Goal: Find specific page/section: Find specific page/section

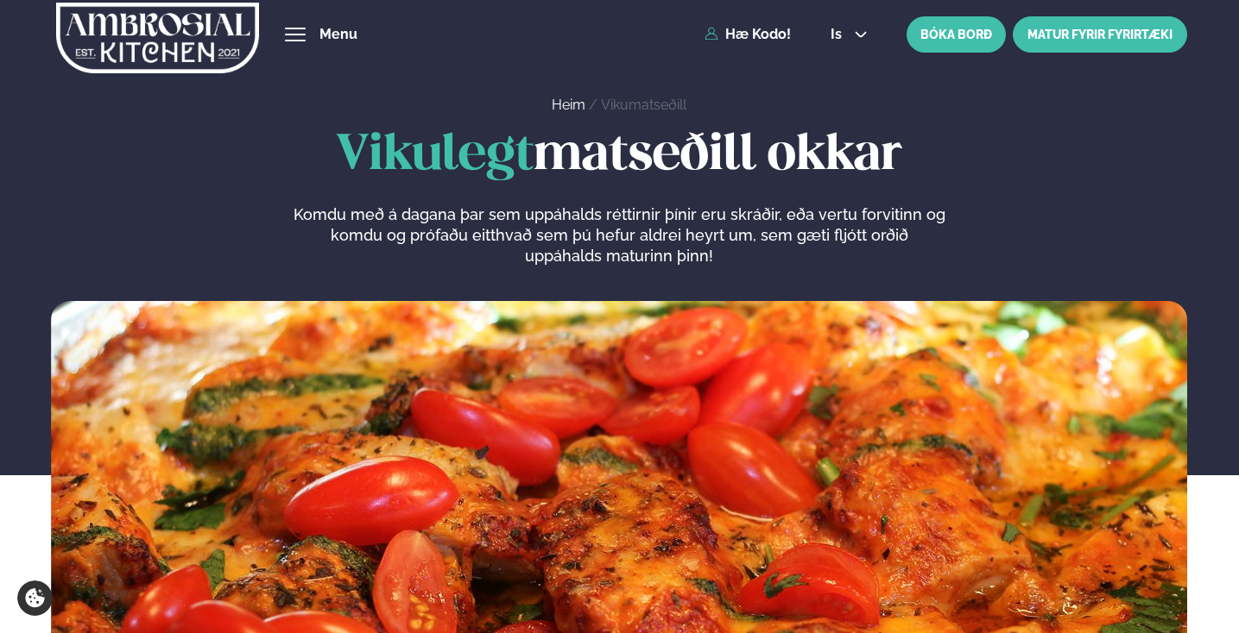
click at [1100, 41] on link "MATUR FYRIR FYRIRTÆKI" at bounding box center [1099, 34] width 174 height 36
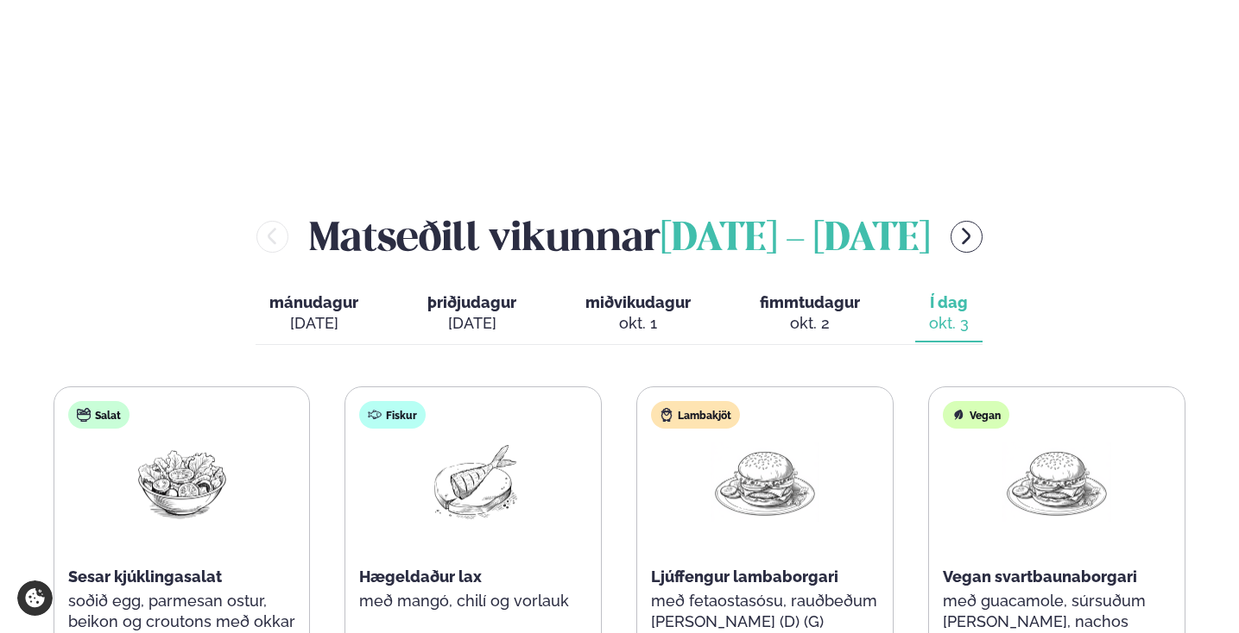
scroll to position [1897, 0]
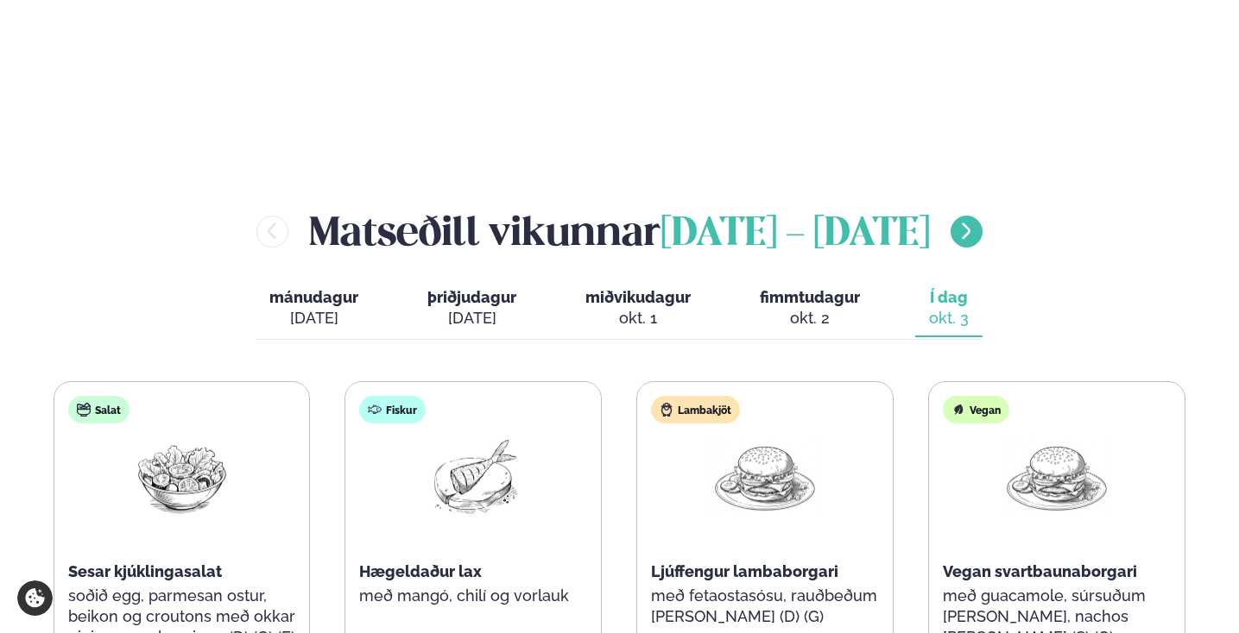
click at [976, 221] on icon "menu-btn-right" at bounding box center [965, 231] width 21 height 21
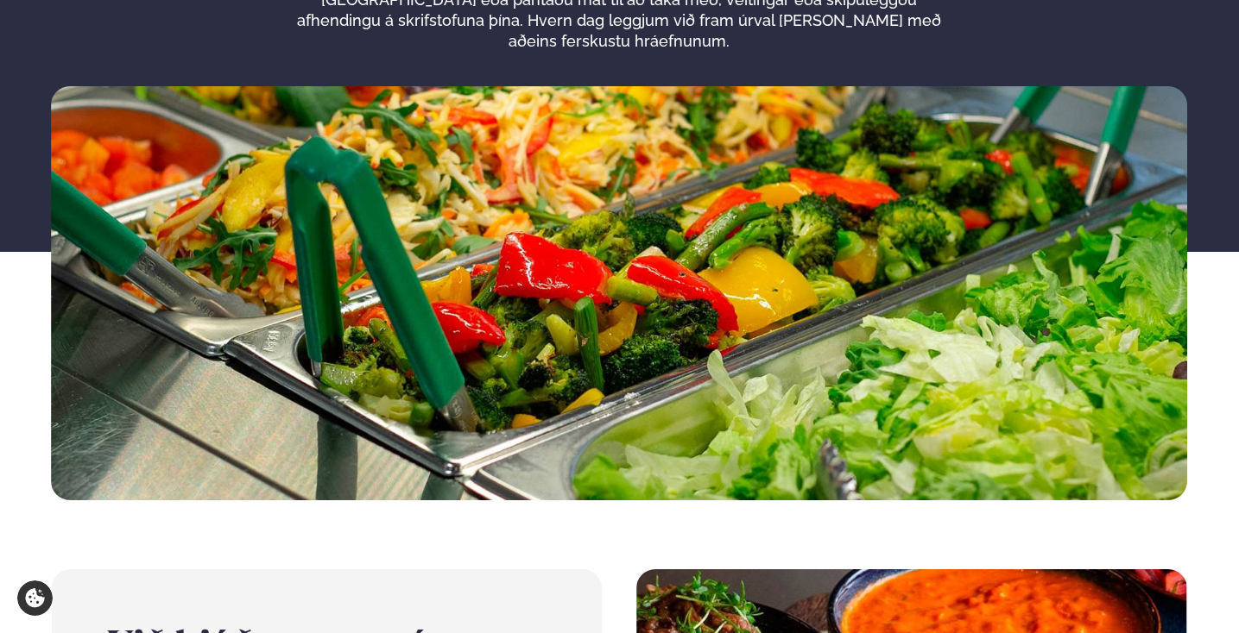
scroll to position [0, 0]
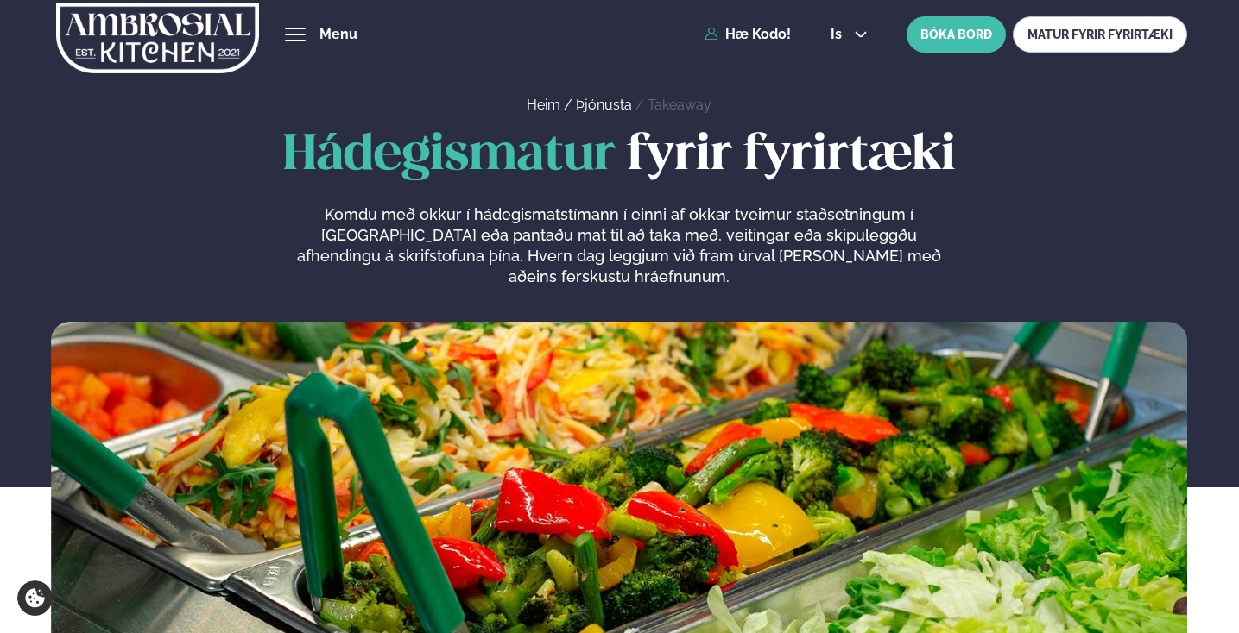
click at [748, 42] on div "Þjónusta Hádegismatur fyrir fyrirtæki Fyrirtækja veitingar Einkapartý Matseðill…" at bounding box center [619, 34] width 1239 height 69
click at [725, 34] on link "Hæ Kodo!" at bounding box center [747, 35] width 86 height 16
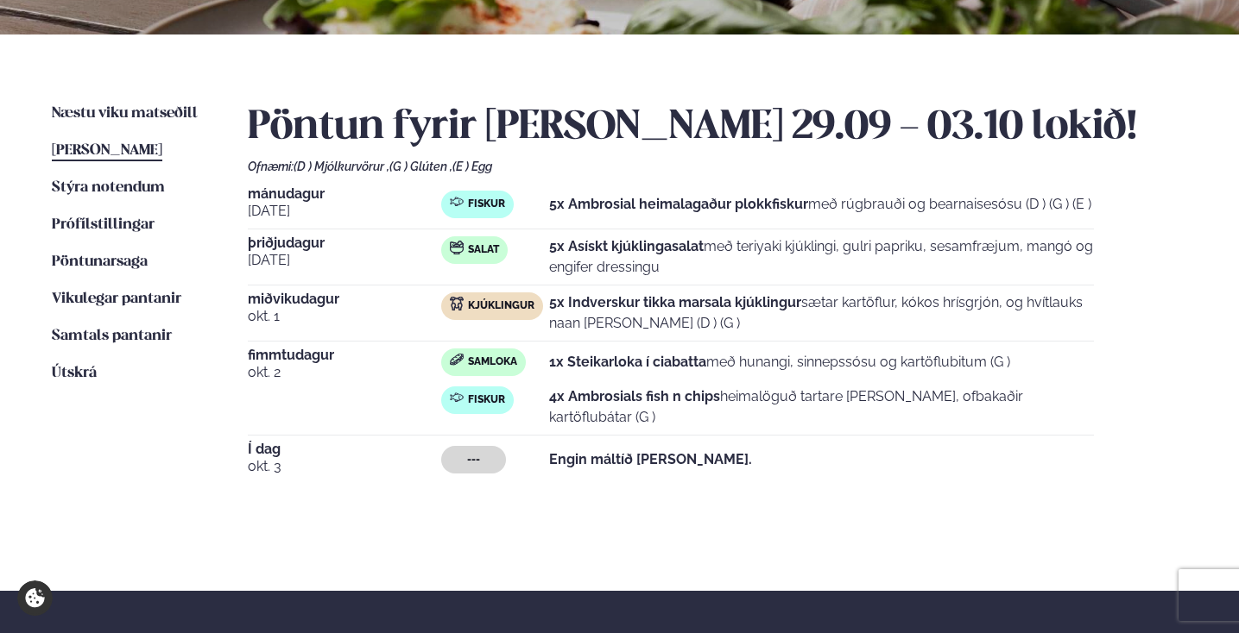
scroll to position [356, 0]
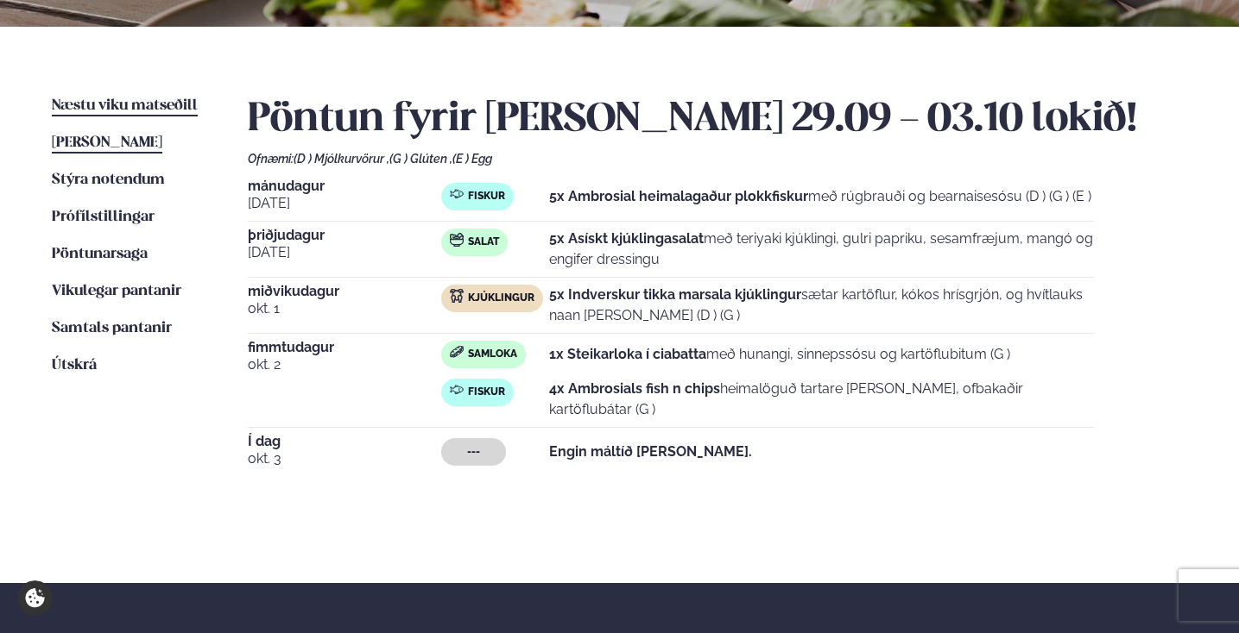
click at [102, 107] on span "Næstu viku matseðill" at bounding box center [125, 105] width 146 height 15
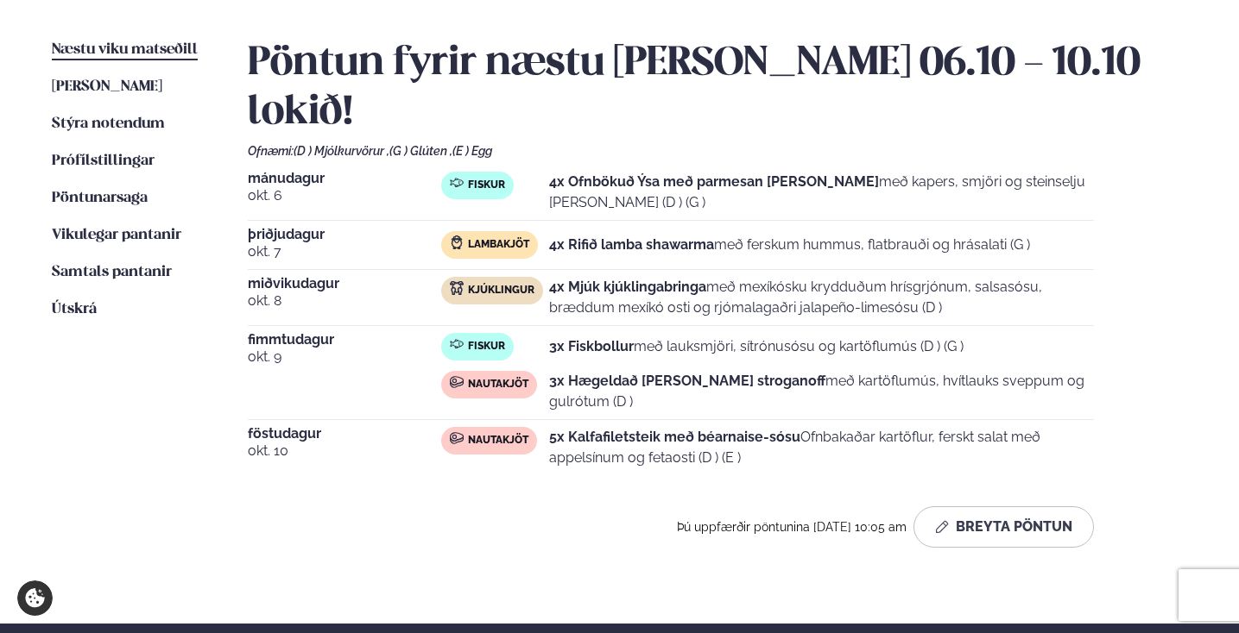
scroll to position [410, 0]
